Goal: Check status: Check status

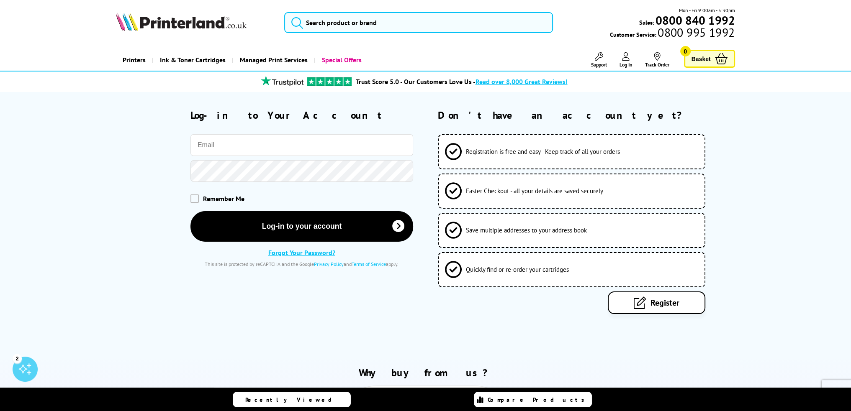
click at [625, 60] on icon at bounding box center [626, 56] width 8 height 8
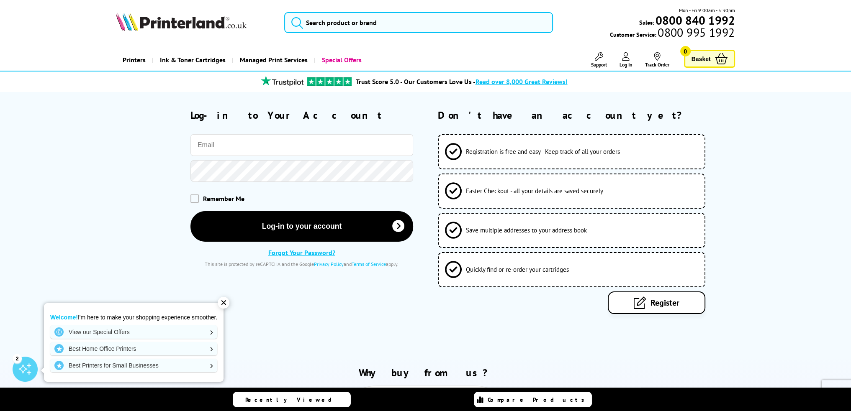
click at [230, 298] on div "Log-in to Your Account Remember Me Log-in to your account Forgot Your Password?" at bounding box center [264, 211] width 297 height 205
click at [224, 306] on div "✕" at bounding box center [224, 303] width 12 height 12
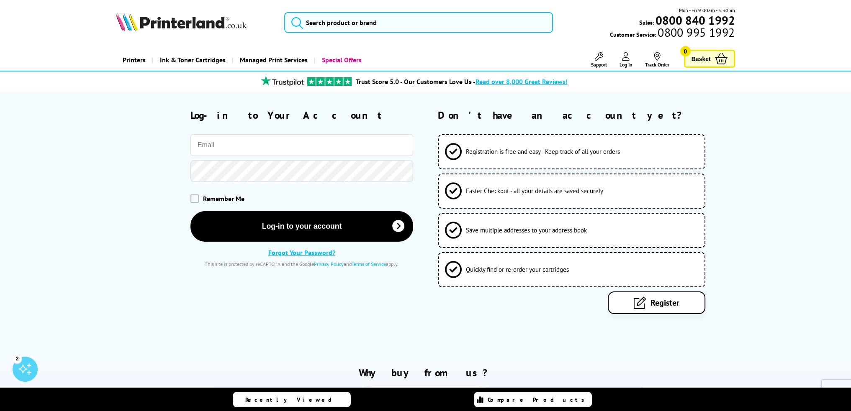
click at [256, 152] on input "email" at bounding box center [301, 145] width 223 height 22
type input "printerland"
type input "[PERSON_NAME][EMAIL_ADDRESS][DOMAIN_NAME]"
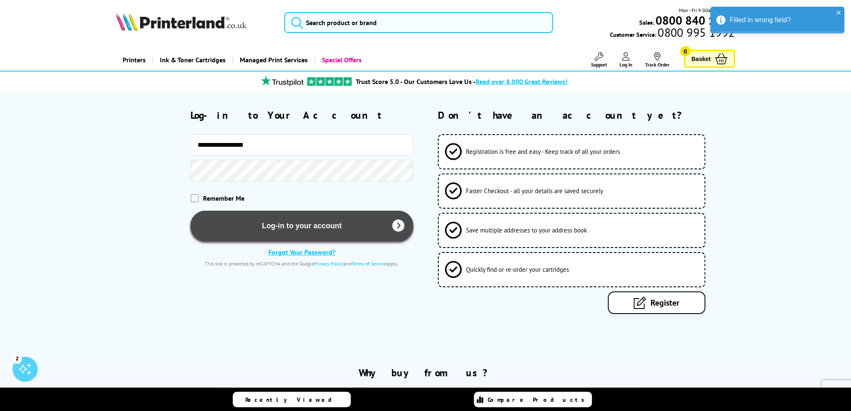
click at [266, 212] on button "Log-in to your account" at bounding box center [301, 226] width 223 height 31
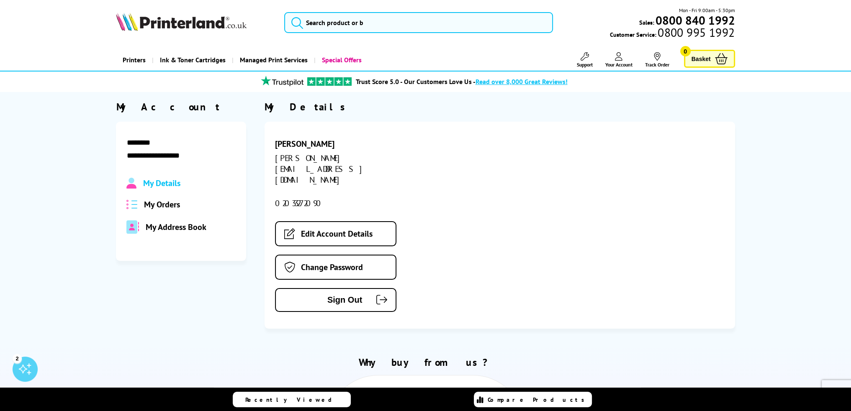
click at [169, 200] on span "My Orders" at bounding box center [162, 204] width 36 height 11
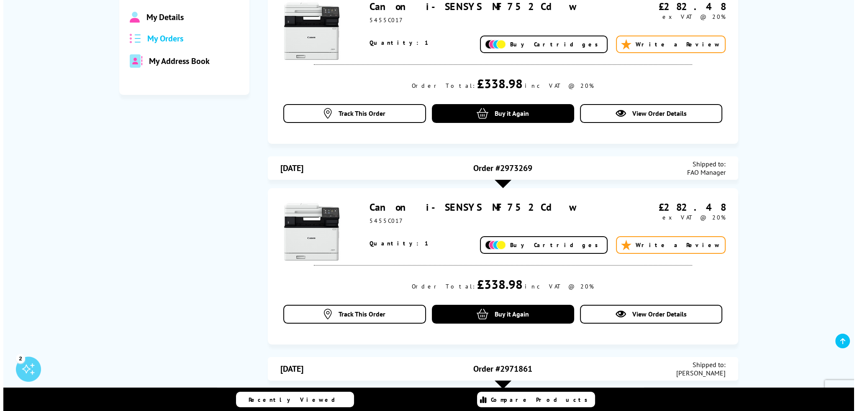
scroll to position [167, 0]
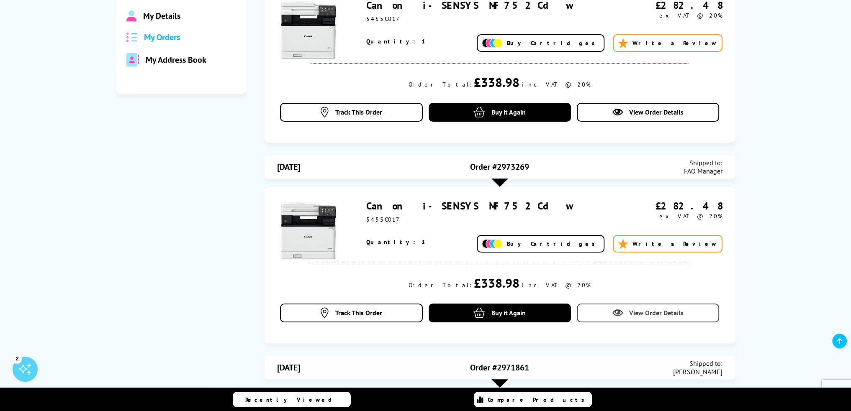
click at [629, 315] on span "View Order Details" at bounding box center [656, 313] width 54 height 8
